Goal: Information Seeking & Learning: Understand process/instructions

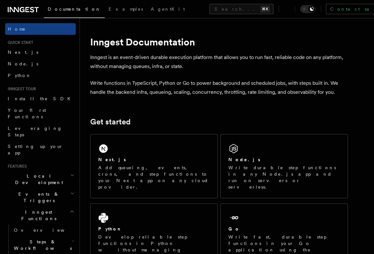
click at [162, 151] on div "Next.js Add queueing, events, crons, and step functions to your Next app on any…" at bounding box center [154, 166] width 127 height 64
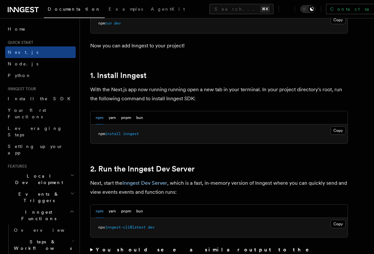
scroll to position [317, 0]
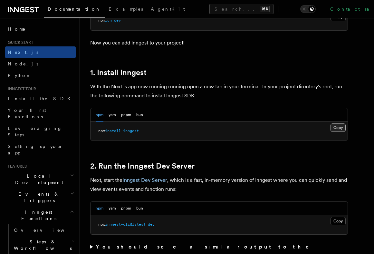
click at [333, 129] on button "Copy Copied" at bounding box center [338, 127] width 15 height 8
click at [343, 128] on button "Copy Copied" at bounding box center [338, 127] width 15 height 8
click at [339, 129] on button "Copy Copied" at bounding box center [338, 127] width 15 height 8
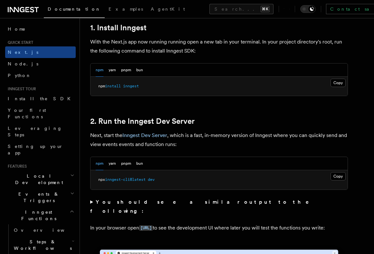
scroll to position [363, 0]
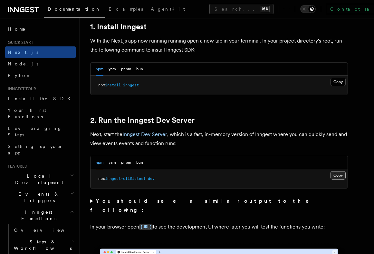
click at [336, 173] on button "Copy Copied" at bounding box center [338, 175] width 15 height 8
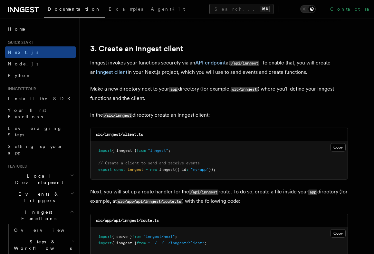
scroll to position [742, 0]
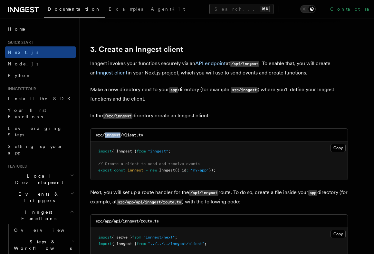
drag, startPoint x: 120, startPoint y: 137, endPoint x: 104, endPoint y: 138, distance: 16.1
click at [104, 138] on div "src/inngest/client.ts" at bounding box center [219, 135] width 257 height 13
copy code "inngest"
drag, startPoint x: 145, startPoint y: 137, endPoint x: 123, endPoint y: 138, distance: 21.9
click at [123, 138] on div "src/inngest/client.ts" at bounding box center [219, 135] width 257 height 13
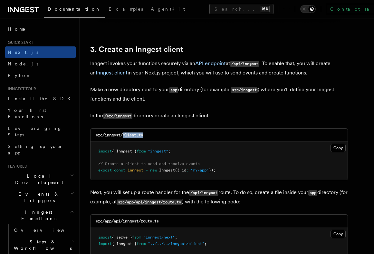
copy code "client.ts"
click at [339, 145] on button "Copy Copied" at bounding box center [338, 148] width 15 height 8
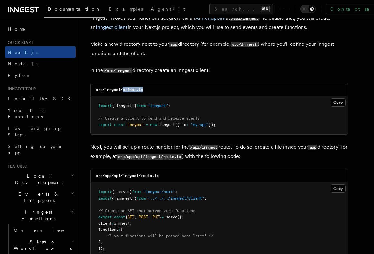
scroll to position [789, 0]
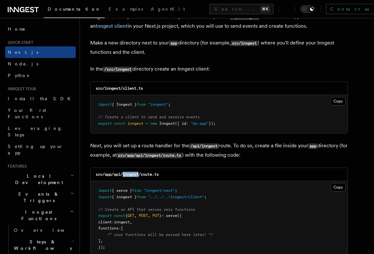
drag, startPoint x: 140, startPoint y: 178, endPoint x: 124, endPoint y: 178, distance: 15.8
click at [124, 177] on h3 "src/app/api/inngest/route.ts" at bounding box center [127, 174] width 63 height 5
copy code "inngest"
drag, startPoint x: 162, startPoint y: 177, endPoint x: 142, endPoint y: 177, distance: 20.3
click at [142, 177] on div "src/app/api/inngest/route.ts" at bounding box center [219, 174] width 257 height 13
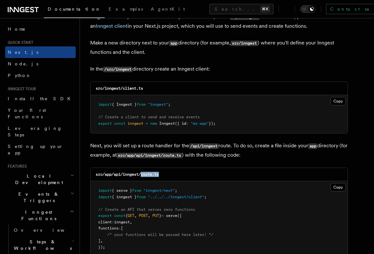
copy code "route.ts"
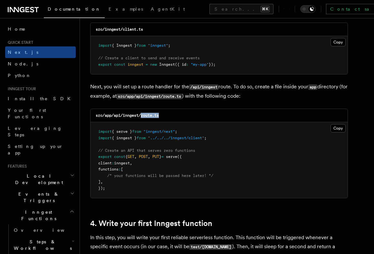
scroll to position [849, 0]
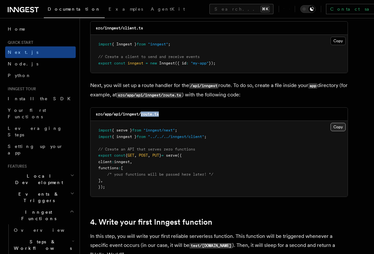
click at [341, 127] on button "Copy Copied" at bounding box center [338, 127] width 15 height 8
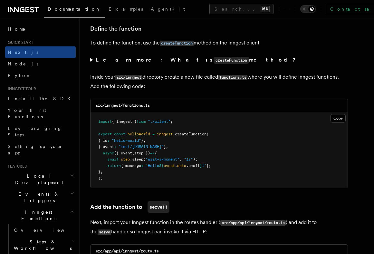
scroll to position [1094, 0]
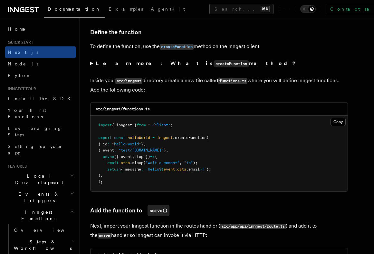
drag, startPoint x: 152, startPoint y: 112, endPoint x: 133, endPoint y: 111, distance: 18.7
click at [131, 112] on div "src/inngest/functions.ts" at bounding box center [219, 109] width 257 height 13
drag, startPoint x: 154, startPoint y: 110, endPoint x: 124, endPoint y: 113, distance: 30.1
click at [124, 113] on div "src/inngest/functions.ts" at bounding box center [219, 109] width 257 height 13
copy code "functions.ts"
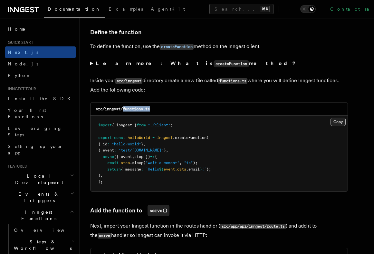
click at [334, 123] on button "Copy Copied" at bounding box center [338, 122] width 15 height 8
